Goal: Book appointment/travel/reservation

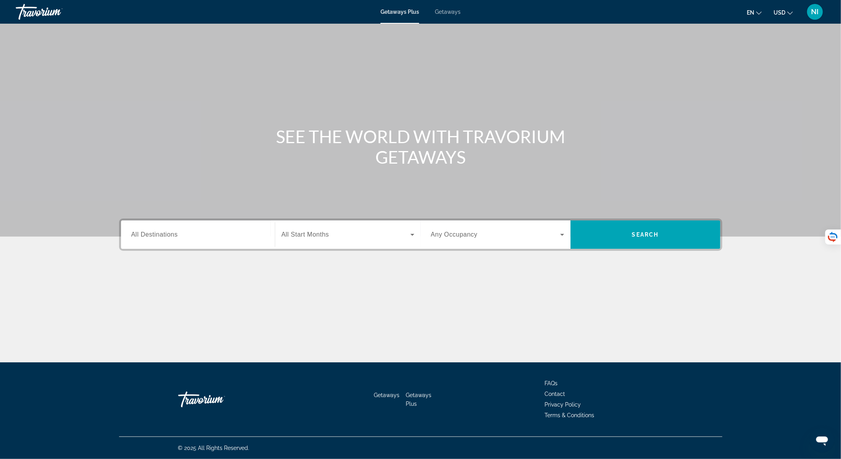
click at [170, 235] on span "All Destinations" at bounding box center [154, 234] width 47 height 7
click at [170, 235] on input "Destination All Destinations" at bounding box center [197, 234] width 133 height 9
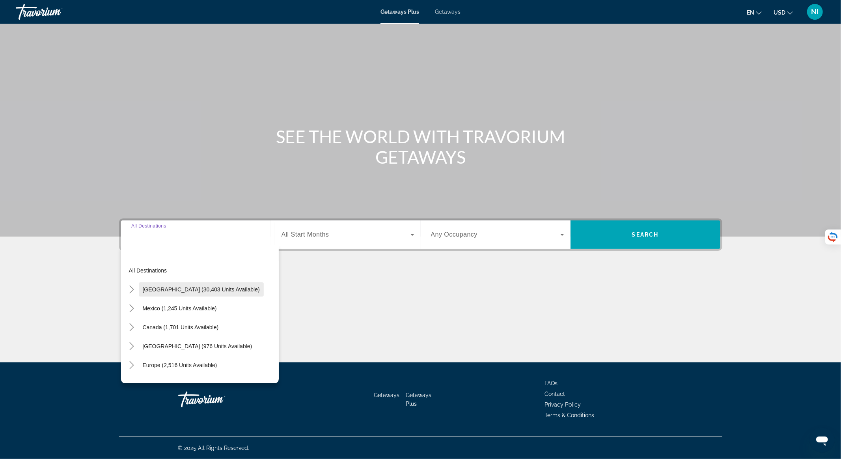
click at [182, 287] on span "[GEOGRAPHIC_DATA] (30,403 units available)" at bounding box center [201, 289] width 117 height 6
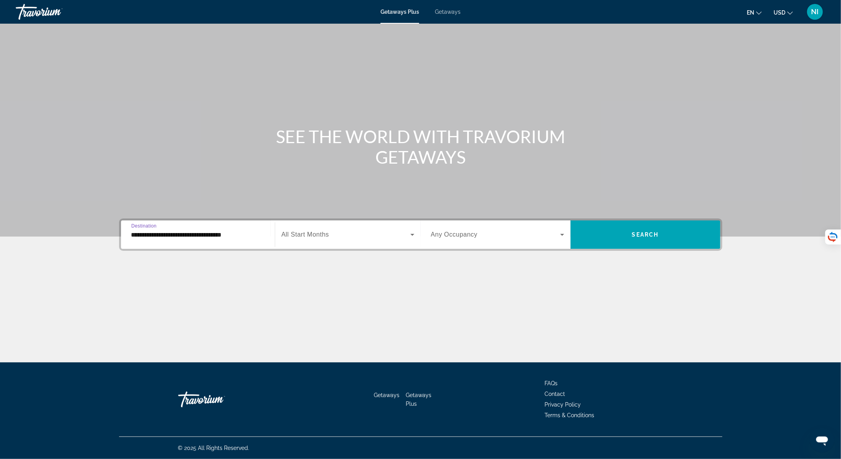
click at [212, 233] on input "**********" at bounding box center [197, 234] width 133 height 9
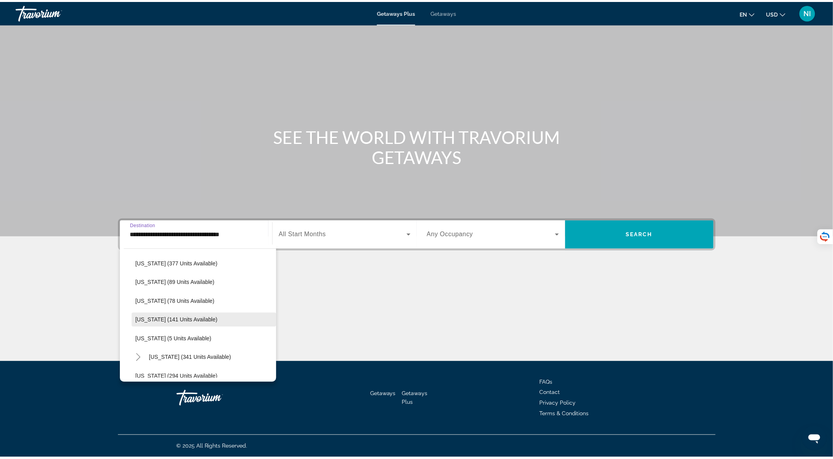
scroll to position [158, 0]
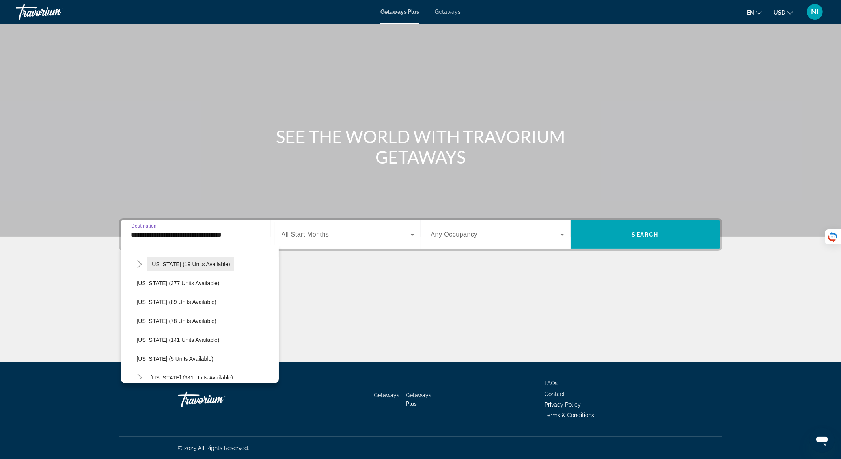
click at [181, 258] on span "Search widget" at bounding box center [191, 264] width 88 height 19
type input "**********"
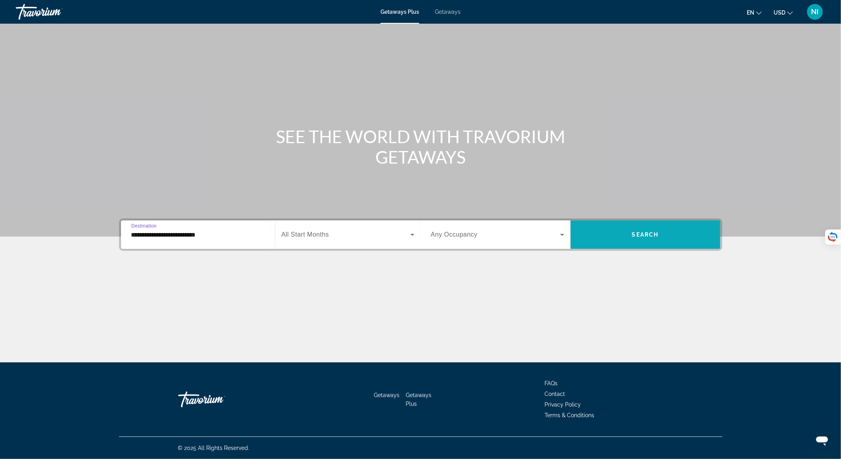
click at [634, 235] on span "Search" at bounding box center [645, 234] width 27 height 6
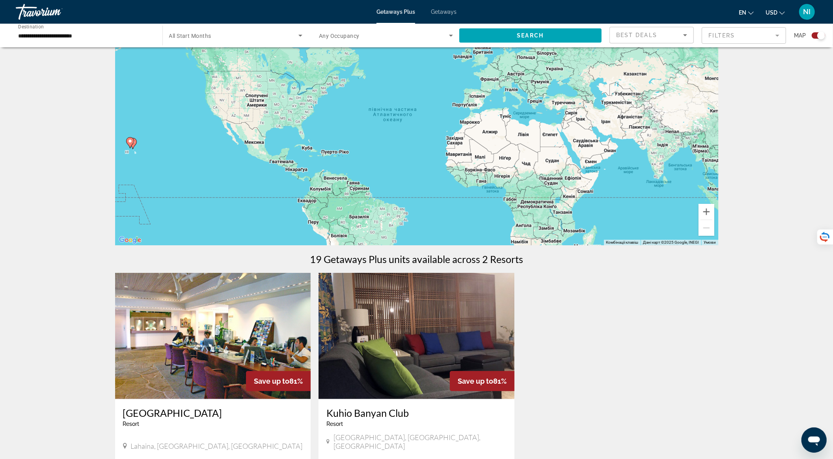
scroll to position [158, 0]
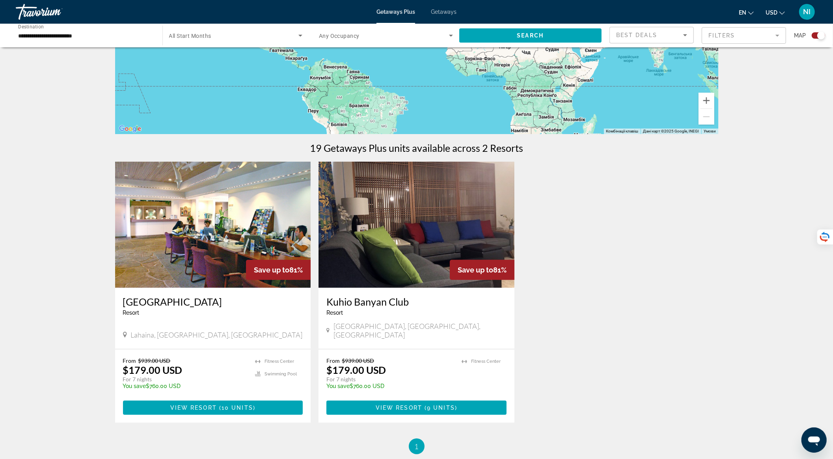
click at [395, 265] on img "Main content" at bounding box center [417, 225] width 196 height 126
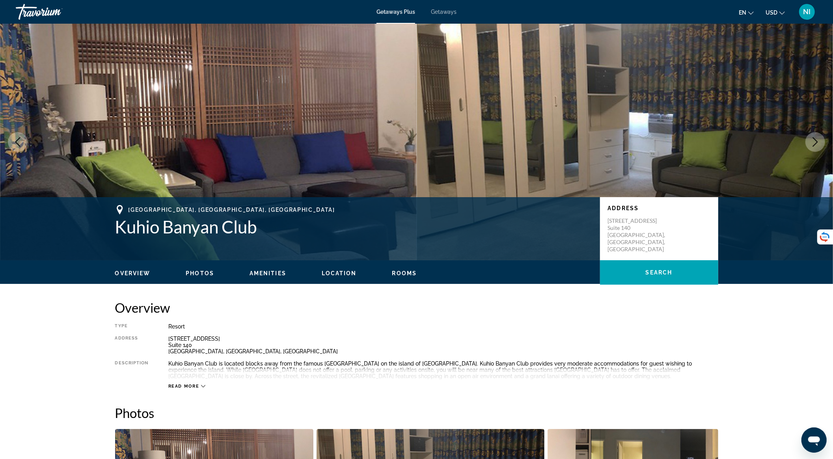
click at [815, 141] on icon "Next image" at bounding box center [815, 141] width 9 height 9
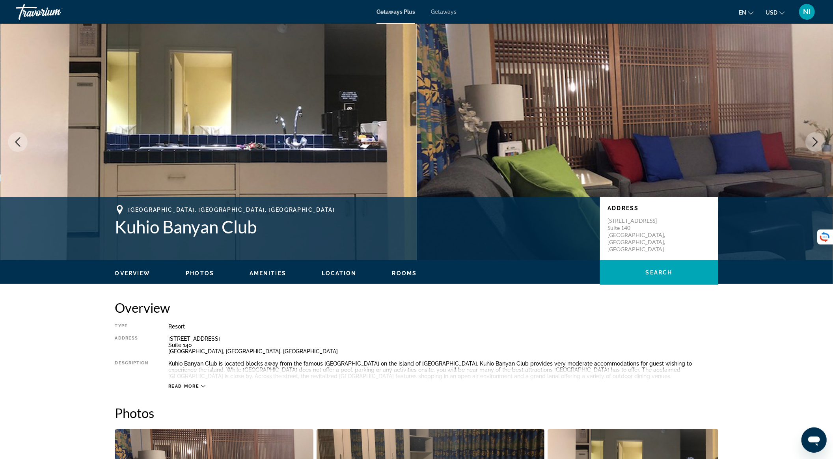
click at [815, 141] on icon "Next image" at bounding box center [815, 141] width 9 height 9
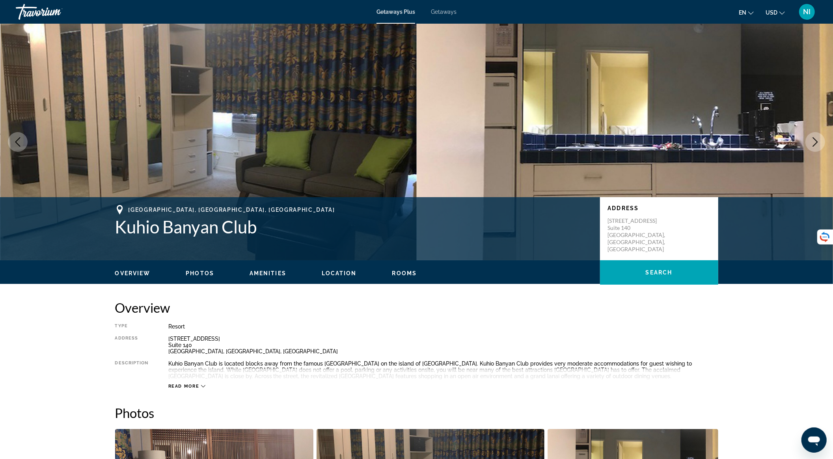
click at [815, 141] on icon "Next image" at bounding box center [815, 141] width 9 height 9
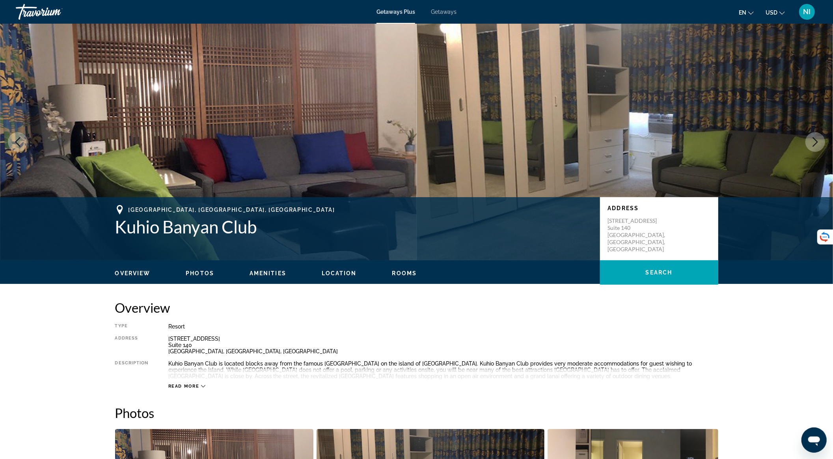
click at [815, 142] on icon "Next image" at bounding box center [815, 141] width 9 height 9
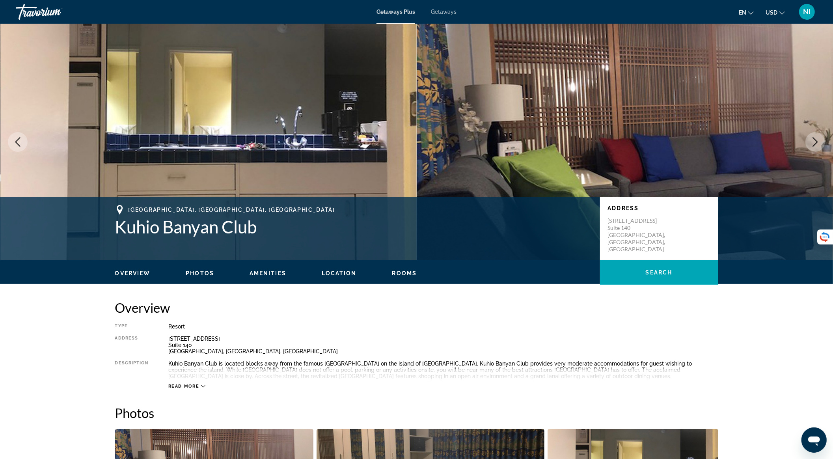
click at [815, 142] on icon "Next image" at bounding box center [815, 141] width 9 height 9
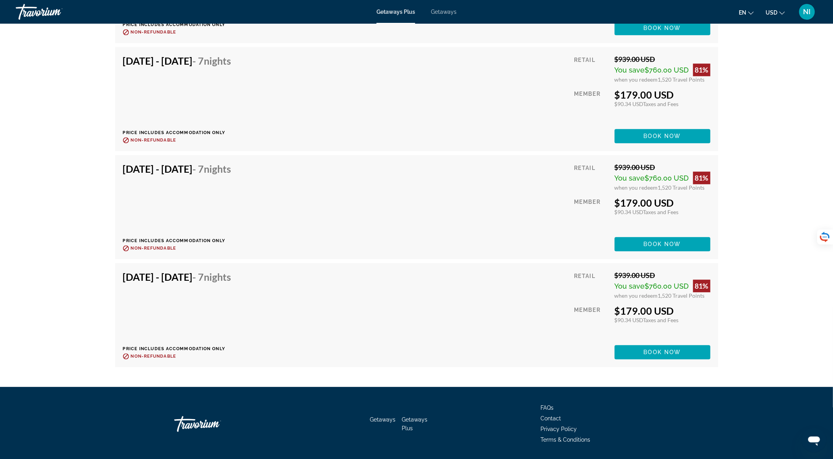
scroll to position [1615, 0]
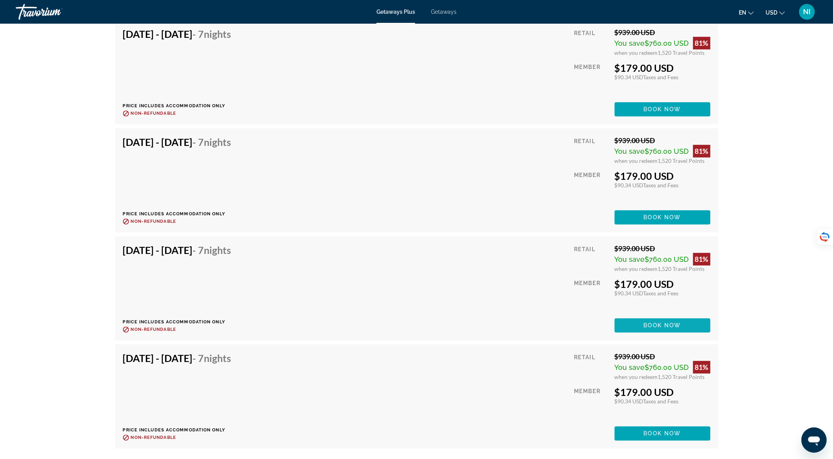
click at [661, 323] on span "Book now" at bounding box center [662, 325] width 37 height 6
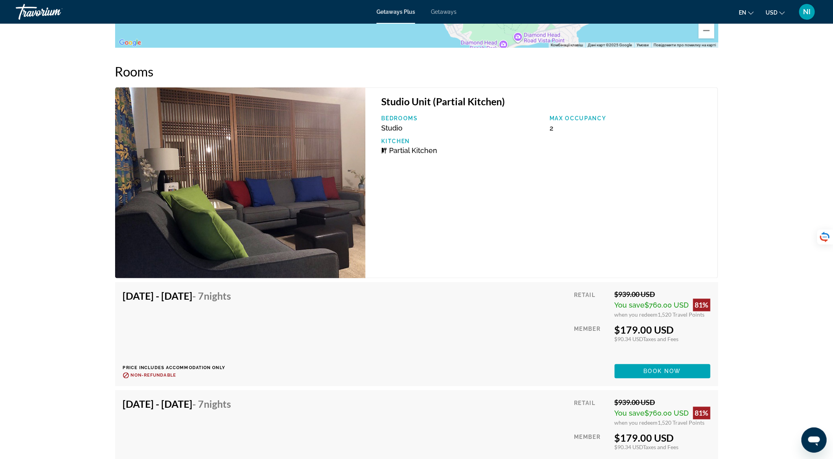
scroll to position [1235, 0]
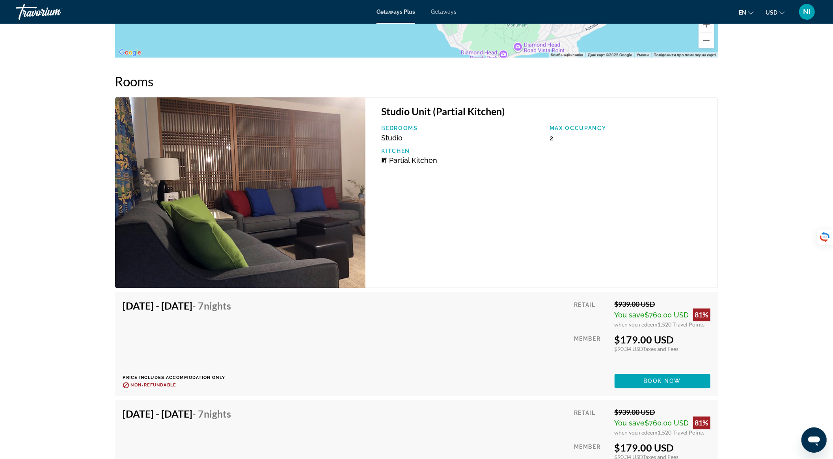
click at [301, 234] on img "Main content" at bounding box center [240, 192] width 251 height 191
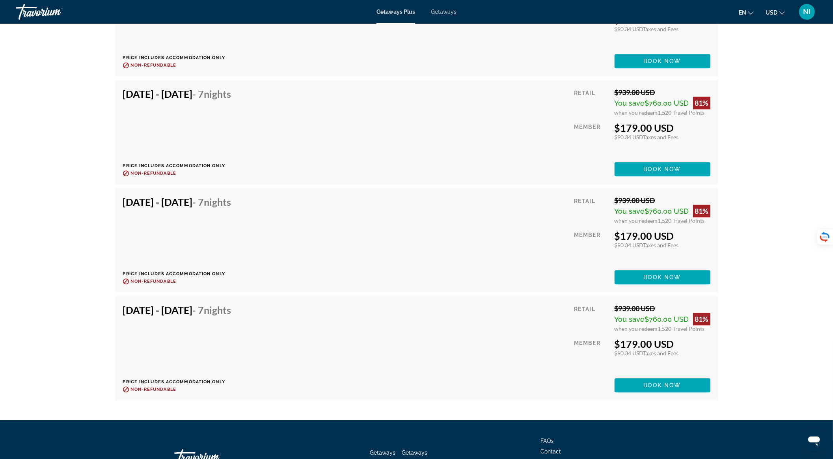
scroll to position [1510, 0]
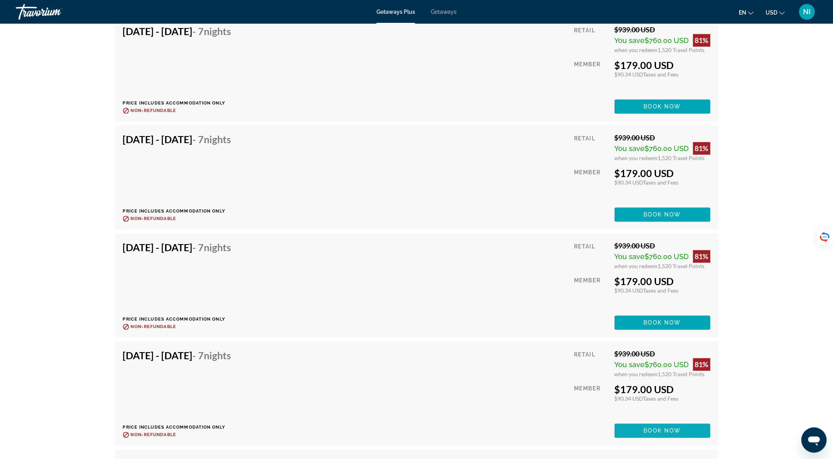
click at [638, 427] on span "Main content" at bounding box center [663, 430] width 96 height 19
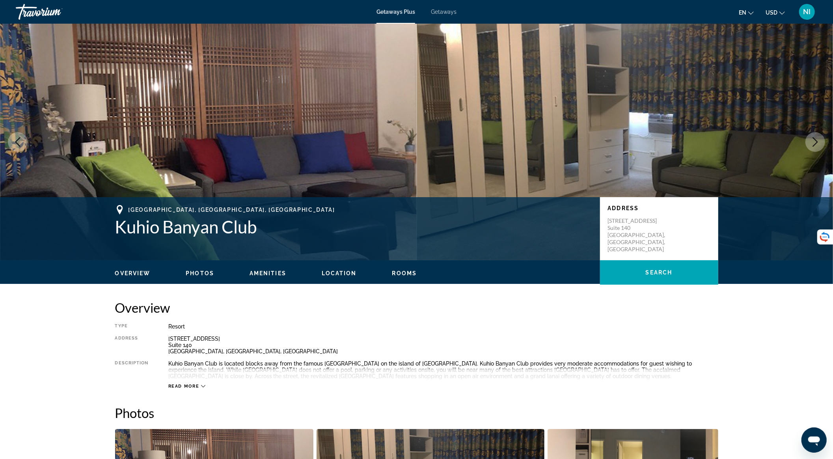
click at [817, 139] on icon "Next image" at bounding box center [815, 141] width 9 height 9
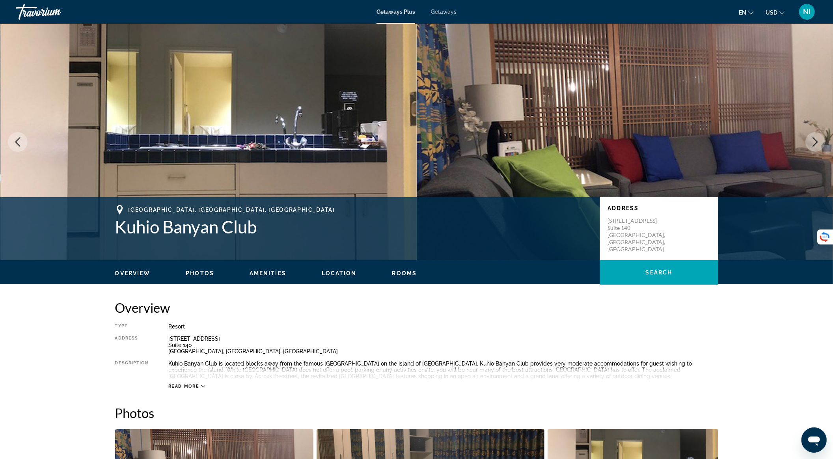
click at [817, 140] on icon "Next image" at bounding box center [815, 141] width 9 height 9
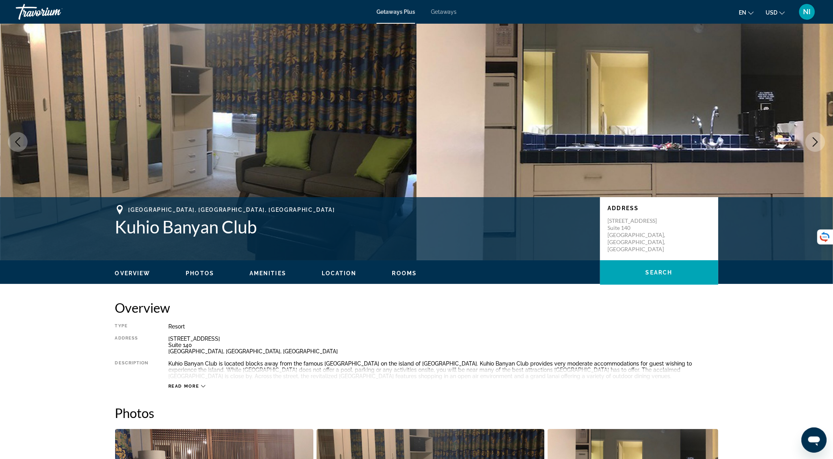
click at [817, 140] on icon "Next image" at bounding box center [815, 141] width 9 height 9
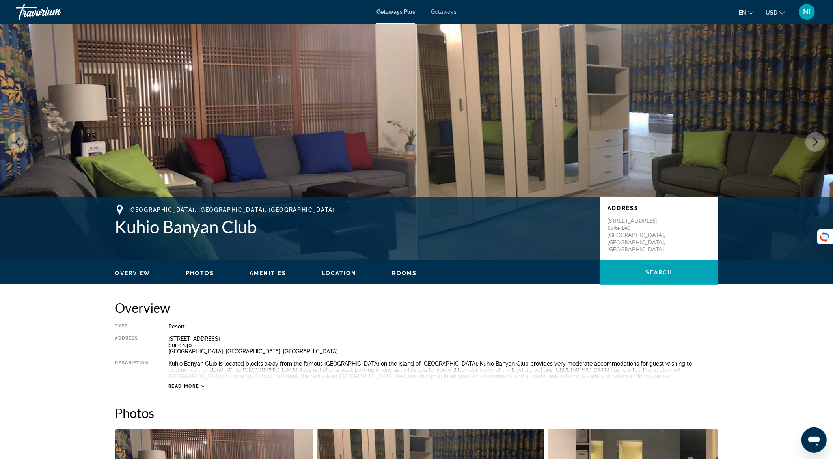
click at [817, 140] on icon "Next image" at bounding box center [815, 141] width 9 height 9
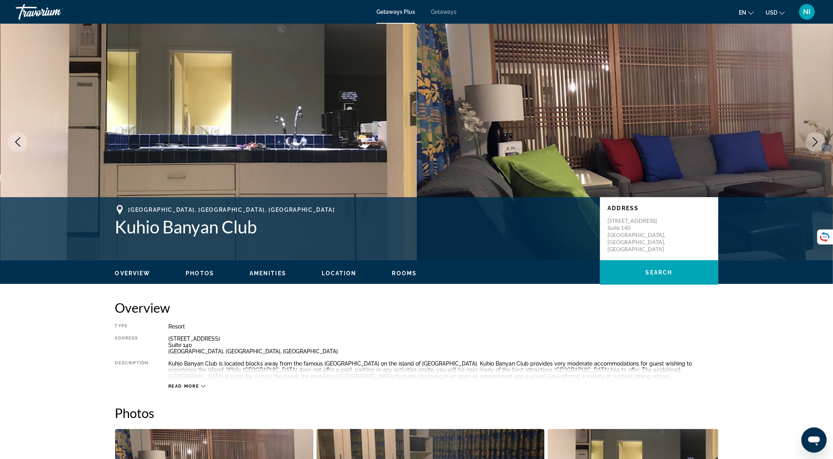
click at [817, 140] on icon "Next image" at bounding box center [815, 141] width 9 height 9
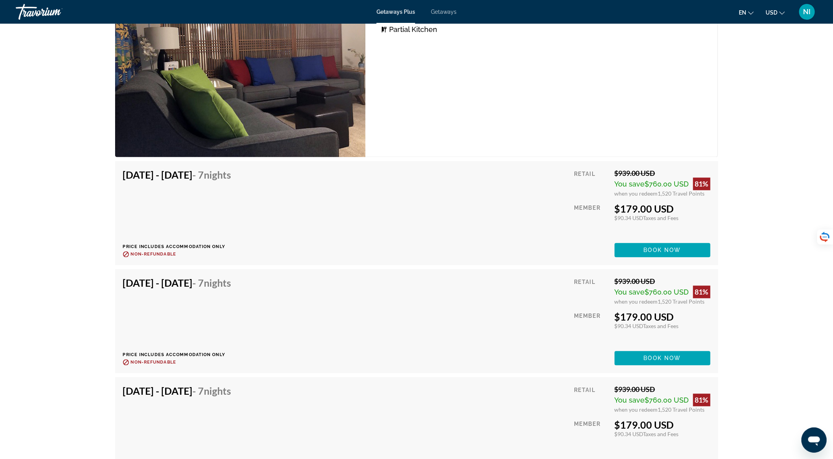
scroll to position [1629, 0]
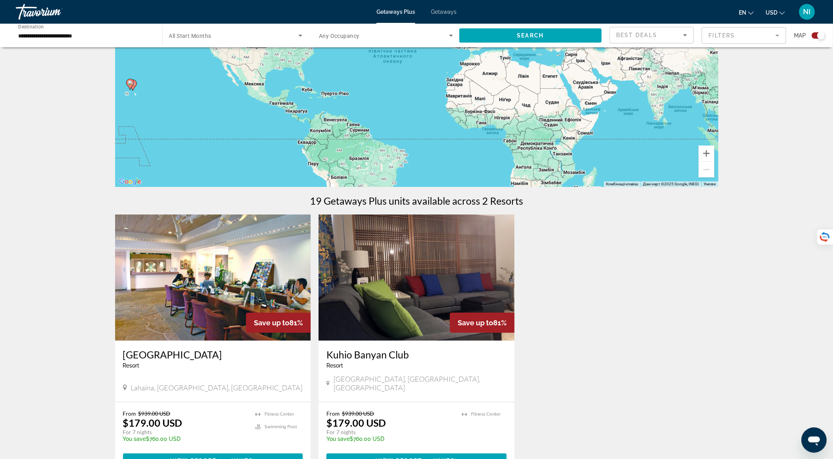
scroll to position [256, 0]
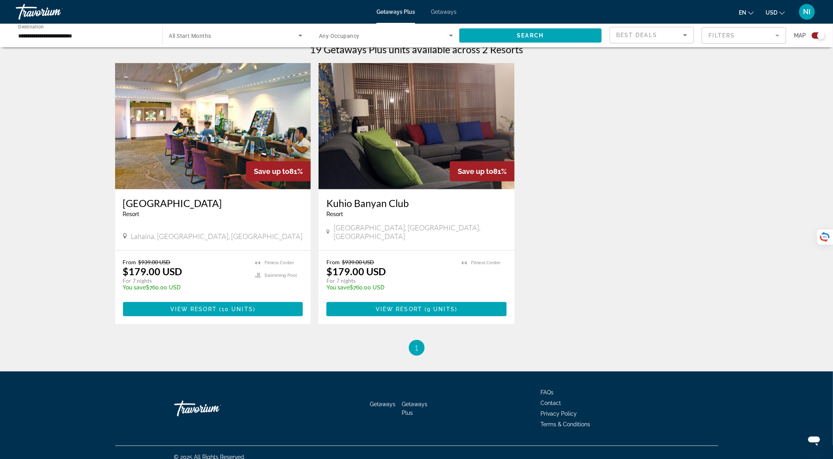
click at [199, 151] on img "Main content" at bounding box center [213, 126] width 196 height 126
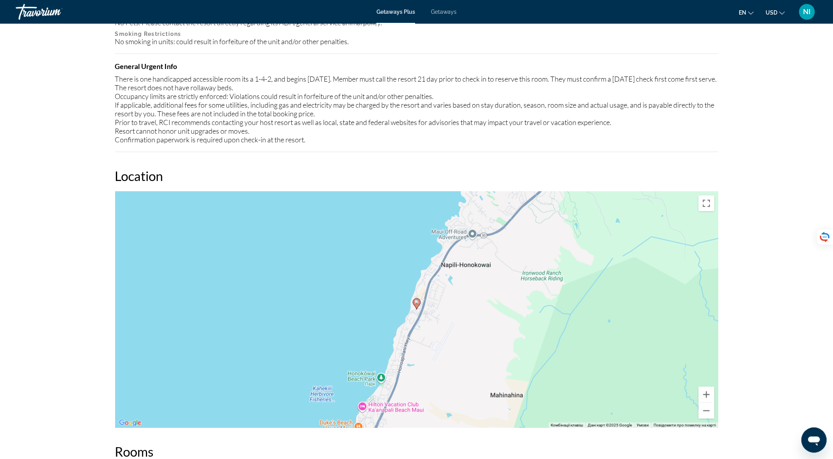
scroll to position [893, 0]
